Goal: Task Accomplishment & Management: Manage account settings

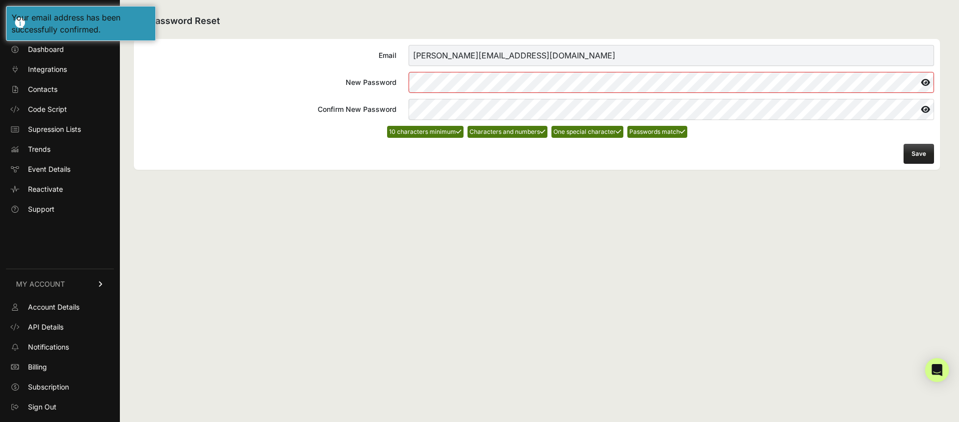
click at [909, 148] on button "Save" at bounding box center [918, 154] width 30 height 20
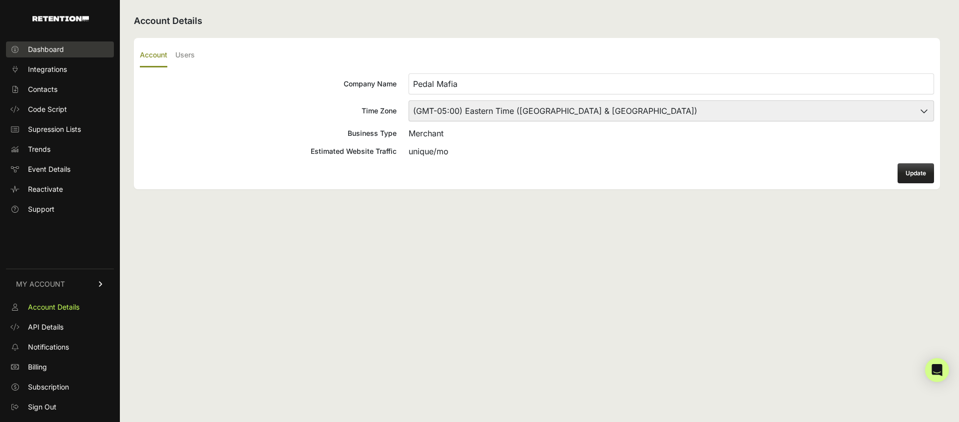
click at [53, 44] on span "Dashboard" at bounding box center [46, 49] width 36 height 10
